Goal: Task Accomplishment & Management: Manage account settings

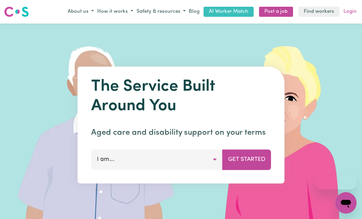
click at [345, 9] on link "Login" at bounding box center [350, 12] width 16 height 10
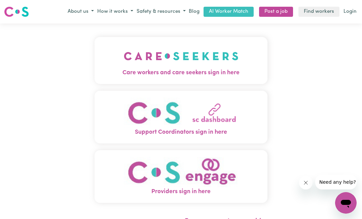
click at [183, 108] on img "Support Coordinators sign in here" at bounding box center [181, 113] width 115 height 31
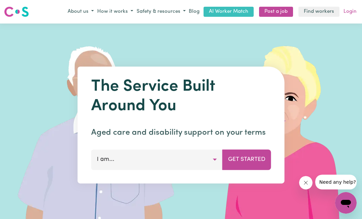
click at [350, 13] on link "Login" at bounding box center [350, 12] width 16 height 10
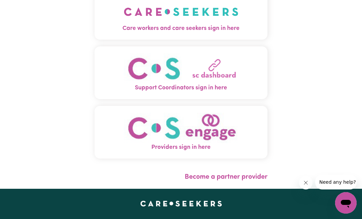
scroll to position [24, 0]
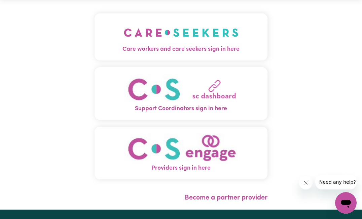
click at [169, 47] on span "Care workers and care seekers sign in here" at bounding box center [180, 49] width 173 height 9
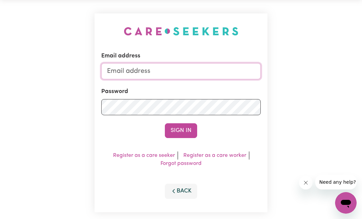
click at [164, 72] on input "Email address" at bounding box center [180, 71] width 159 height 16
click at [177, 70] on input "Email address" at bounding box center [180, 71] width 159 height 16
paste input "rainhelensburgh@careseekers.com.au"
type input "rainhelensburgh@careseekers.com.au"
click at [171, 129] on button "Sign In" at bounding box center [181, 130] width 32 height 15
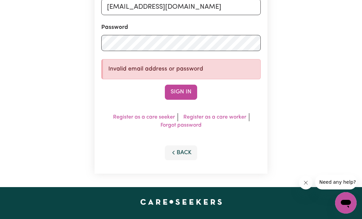
scroll to position [0, 0]
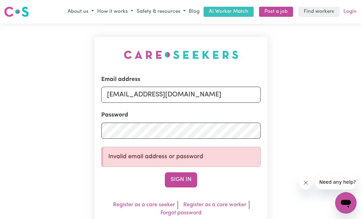
click at [346, 10] on link "Login" at bounding box center [350, 12] width 16 height 10
